Goal: Navigation & Orientation: Find specific page/section

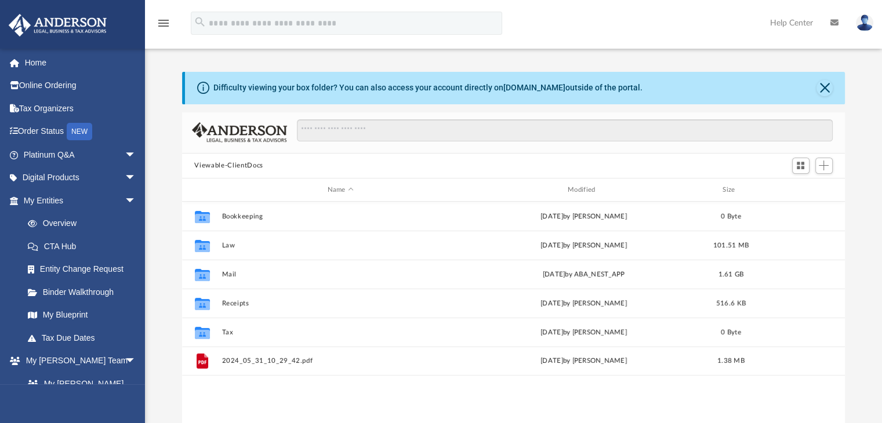
scroll to position [254, 654]
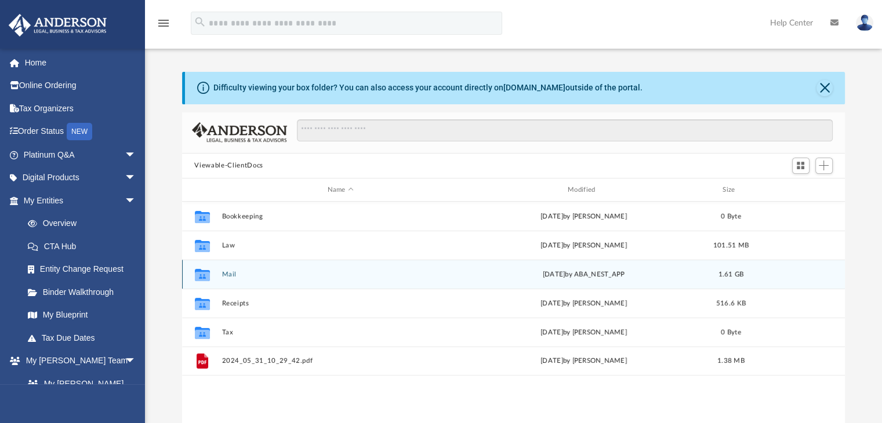
click at [383, 275] on button "Mail" at bounding box center [340, 275] width 238 height 8
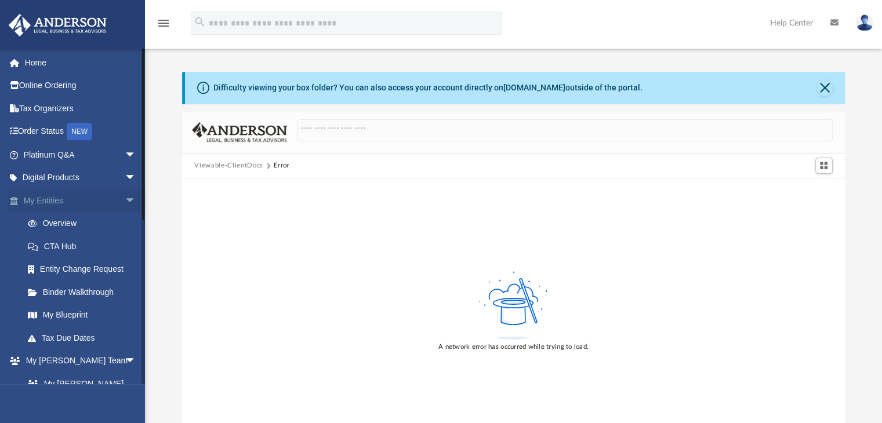
click at [42, 208] on link "My Entities arrow_drop_down" at bounding box center [81, 200] width 146 height 23
click at [54, 357] on link "My Anderson Team arrow_drop_down" at bounding box center [81, 361] width 146 height 23
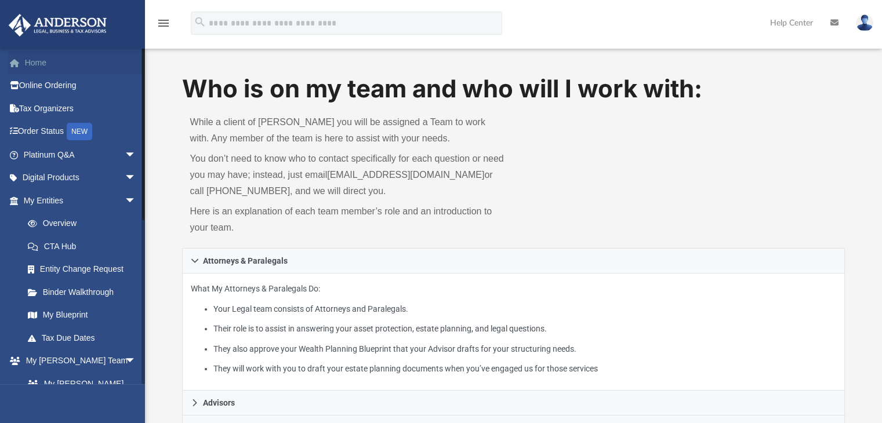
click at [46, 63] on link "Home" at bounding box center [81, 62] width 146 height 23
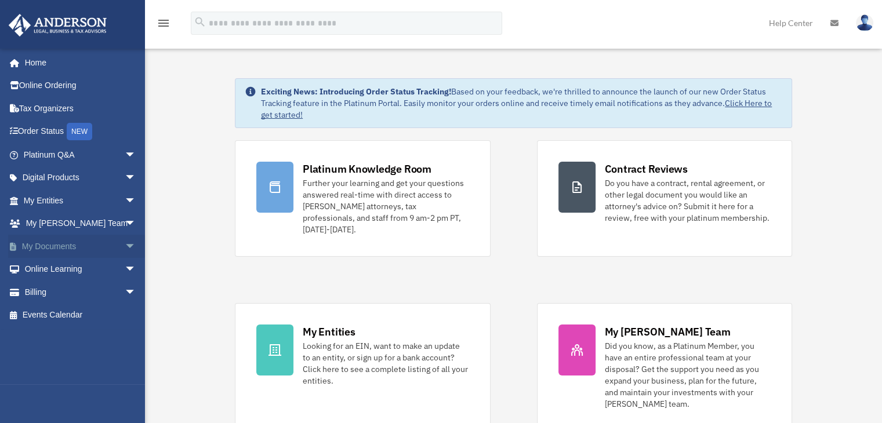
click at [97, 242] on link "My Documents arrow_drop_down" at bounding box center [81, 246] width 146 height 23
click at [125, 248] on span "arrow_drop_down" at bounding box center [136, 247] width 23 height 24
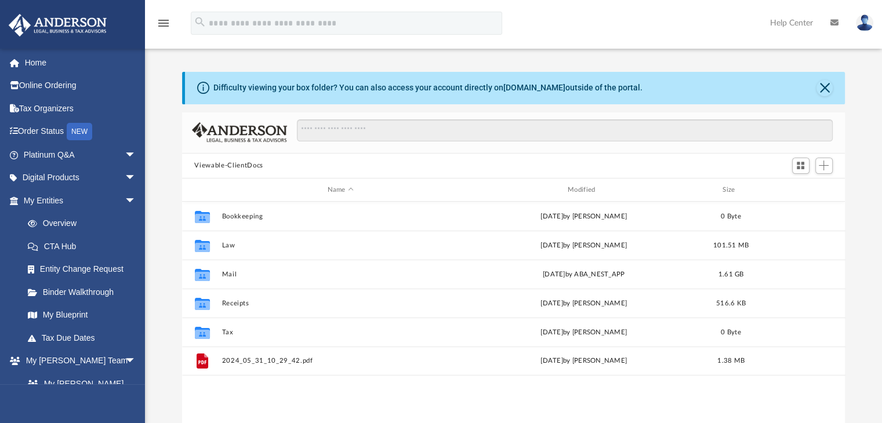
scroll to position [254, 654]
